Goal: Check status: Check status

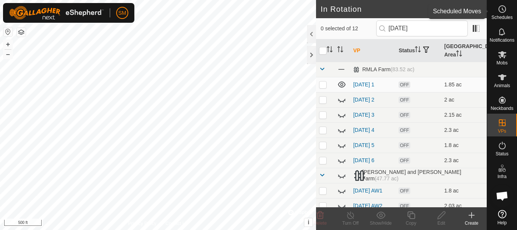
click at [502, 12] on circle at bounding box center [502, 9] width 7 height 7
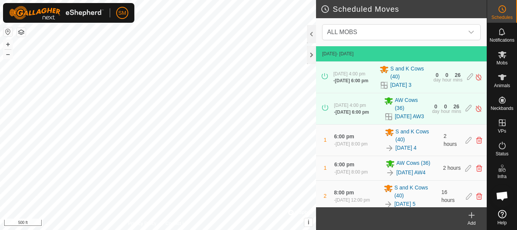
scroll to position [1380, 0]
click at [399, 119] on link "[DATE] AW3" at bounding box center [409, 116] width 29 height 8
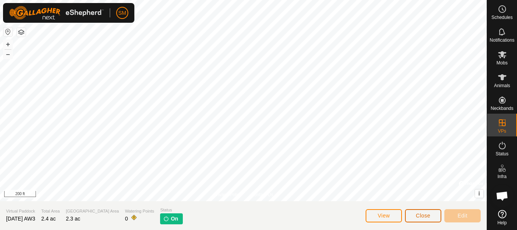
click at [425, 214] on span "Close" at bounding box center [423, 215] width 14 height 6
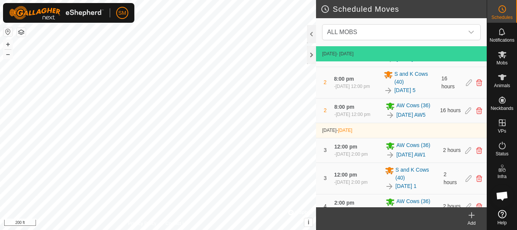
scroll to position [76, 0]
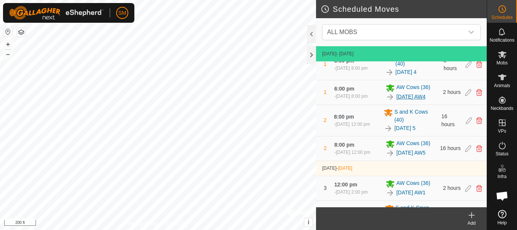
click at [407, 101] on link "[DATE] AW4" at bounding box center [410, 97] width 29 height 8
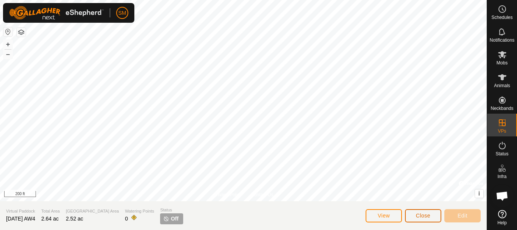
click at [426, 209] on button "Close" at bounding box center [423, 215] width 36 height 13
